Goal: Task Accomplishment & Management: Manage account settings

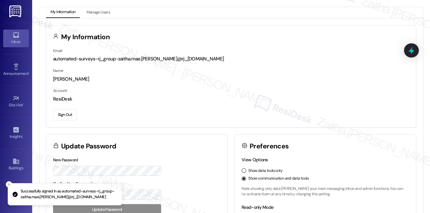
click at [17, 44] on div "Inbox" at bounding box center [16, 42] width 32 height 6
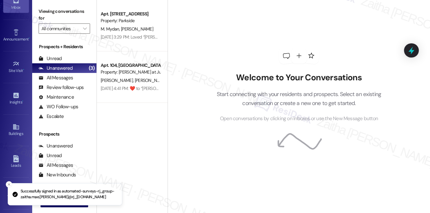
scroll to position [91, 0]
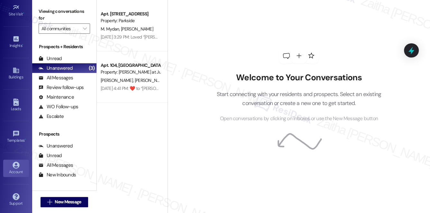
click at [21, 163] on link "Account" at bounding box center [16, 168] width 26 height 17
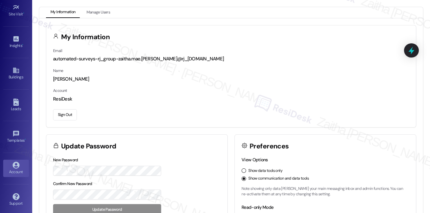
click at [68, 113] on button "Sign Out" at bounding box center [65, 114] width 24 height 11
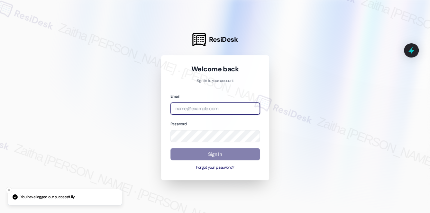
click at [184, 106] on input "email" at bounding box center [215, 109] width 89 height 13
type input "j"
type input "automated-surveys-[MEDICAL_DATA]_formerly_regency-zaitha.mae.[PERSON_NAME]@[MED…"
